Goal: Task Accomplishment & Management: Use online tool/utility

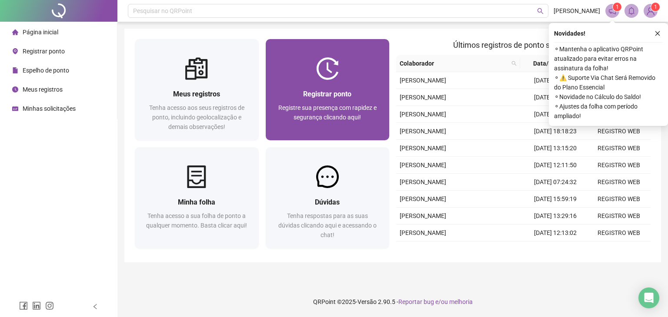
click at [350, 97] on span "Registrar ponto" at bounding box center [327, 94] width 48 height 8
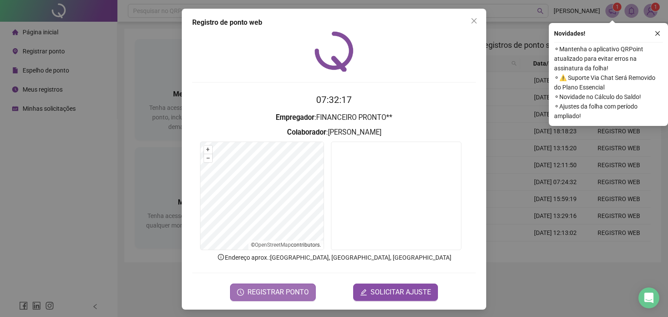
click at [286, 295] on span "REGISTRAR PONTO" at bounding box center [277, 292] width 61 height 10
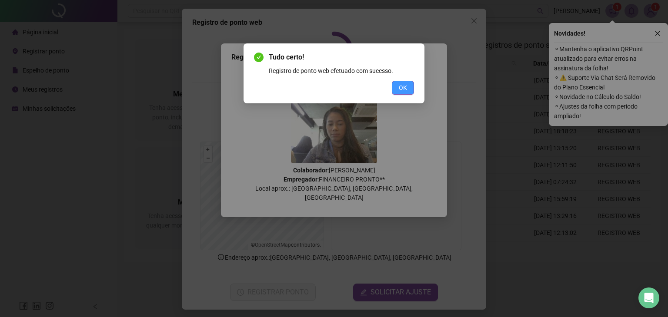
click at [401, 89] on span "OK" at bounding box center [403, 88] width 8 height 10
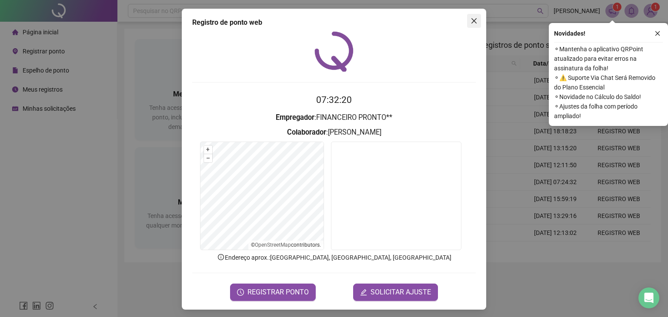
click at [473, 23] on icon "close" at bounding box center [473, 20] width 7 height 7
